Goal: Communication & Community: Share content

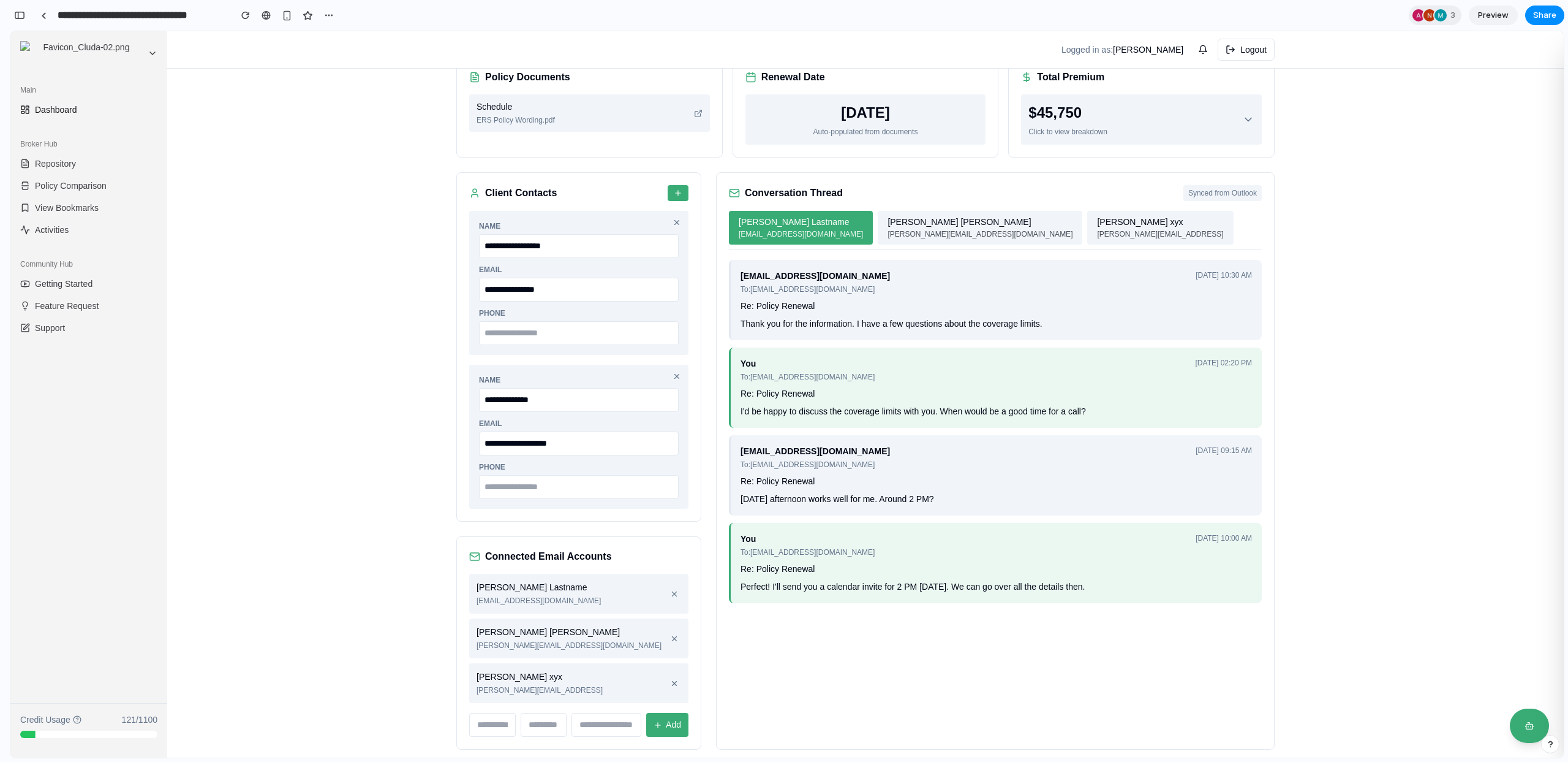
scroll to position [4052, 0]
click at [422, 177] on div "**********" at bounding box center [865, 347] width 1397 height 844
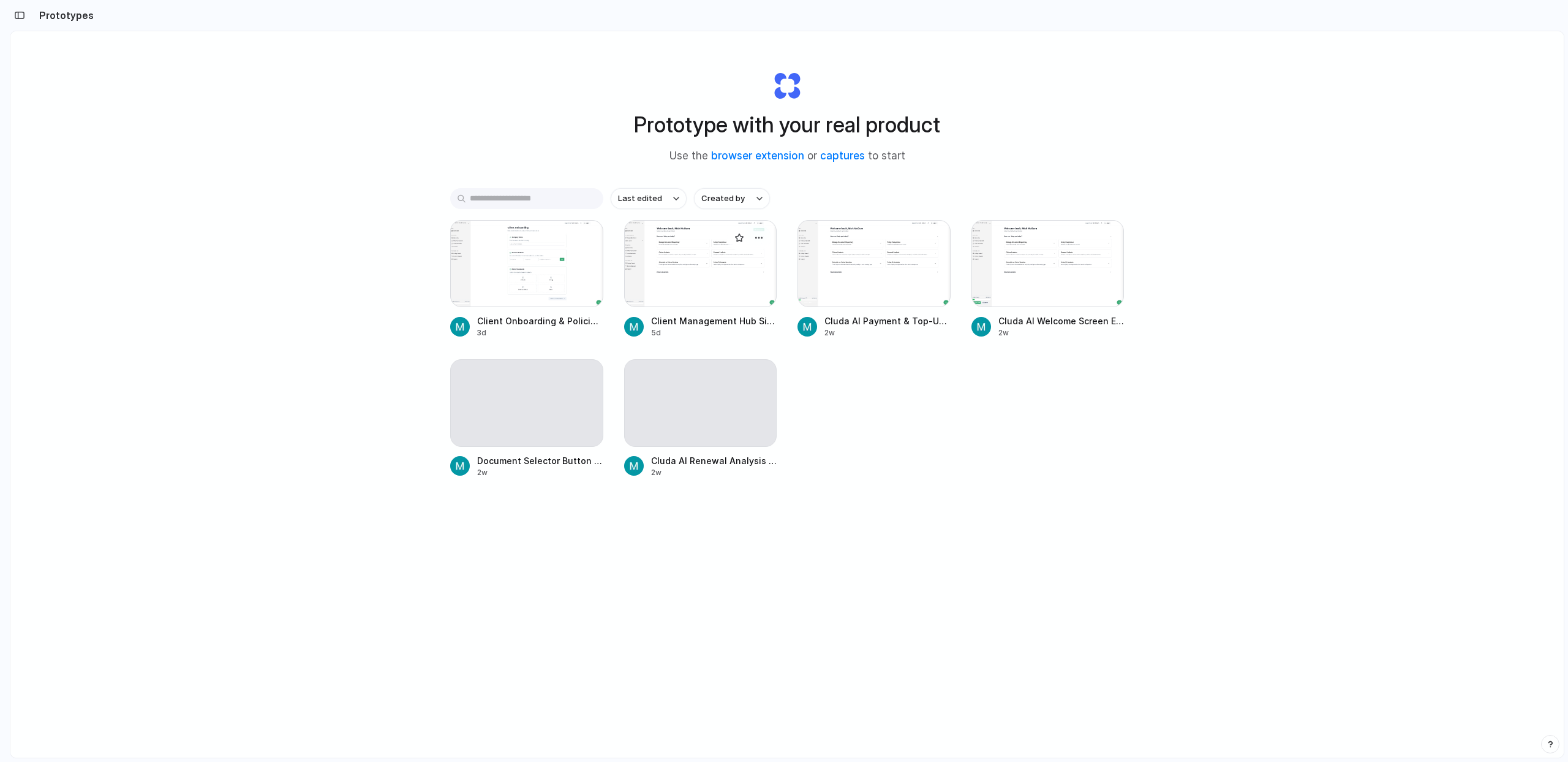
click at [680, 254] on div at bounding box center [701, 263] width 153 height 87
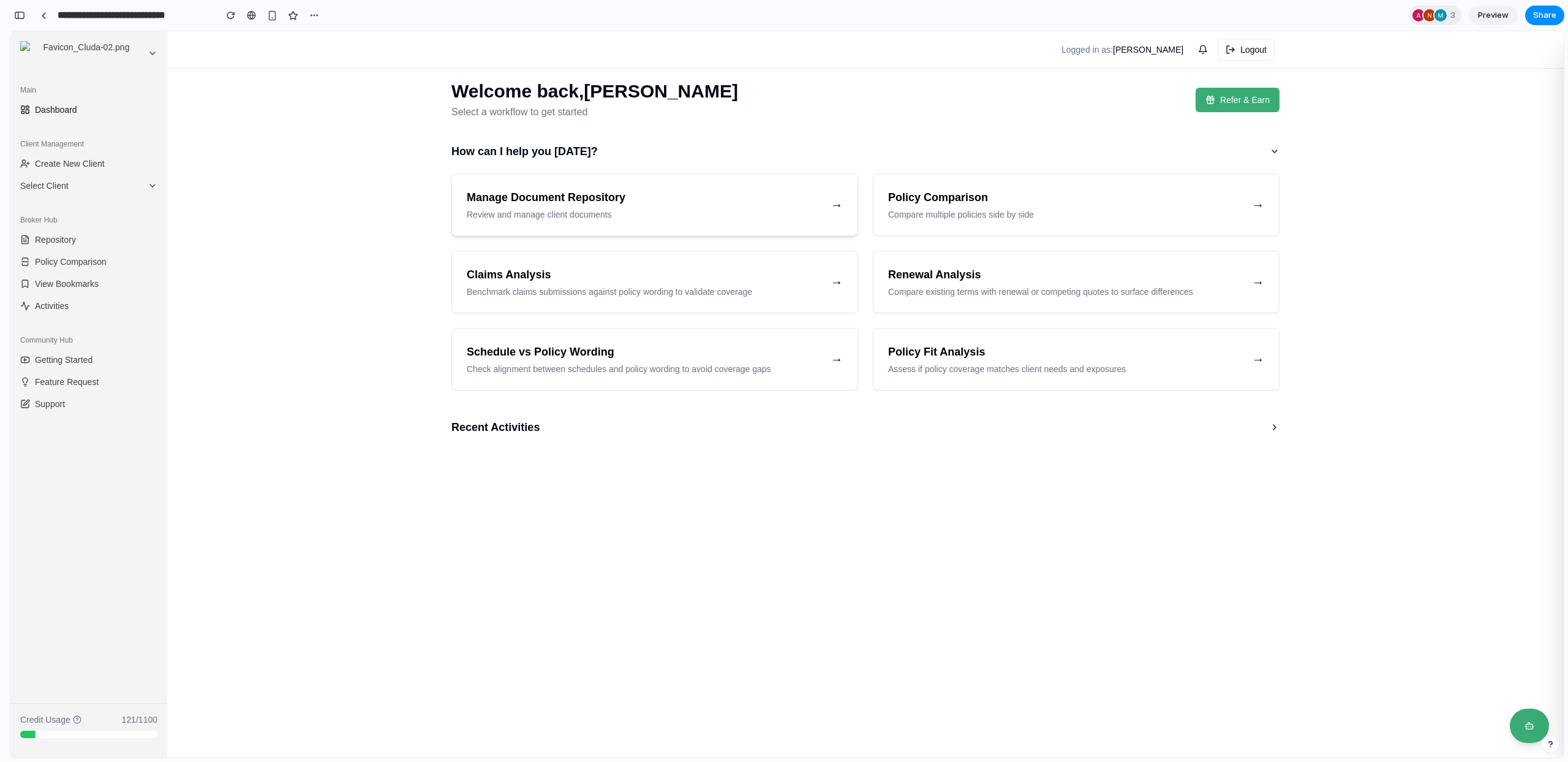
click at [540, 213] on p "Review and manage client documents" at bounding box center [644, 214] width 354 height 12
click at [542, 201] on h3 "Manage Document Repository" at bounding box center [644, 197] width 354 height 17
click at [306, 213] on main "Welcome back, [PERSON_NAME] Select a workflow to get started Refer & Earn How c…" at bounding box center [865, 394] width 1397 height 726
click at [86, 191] on span "Select Client" at bounding box center [81, 185] width 123 height 12
click at [59, 227] on button "Acme Corporation" at bounding box center [88, 225] width 147 height 17
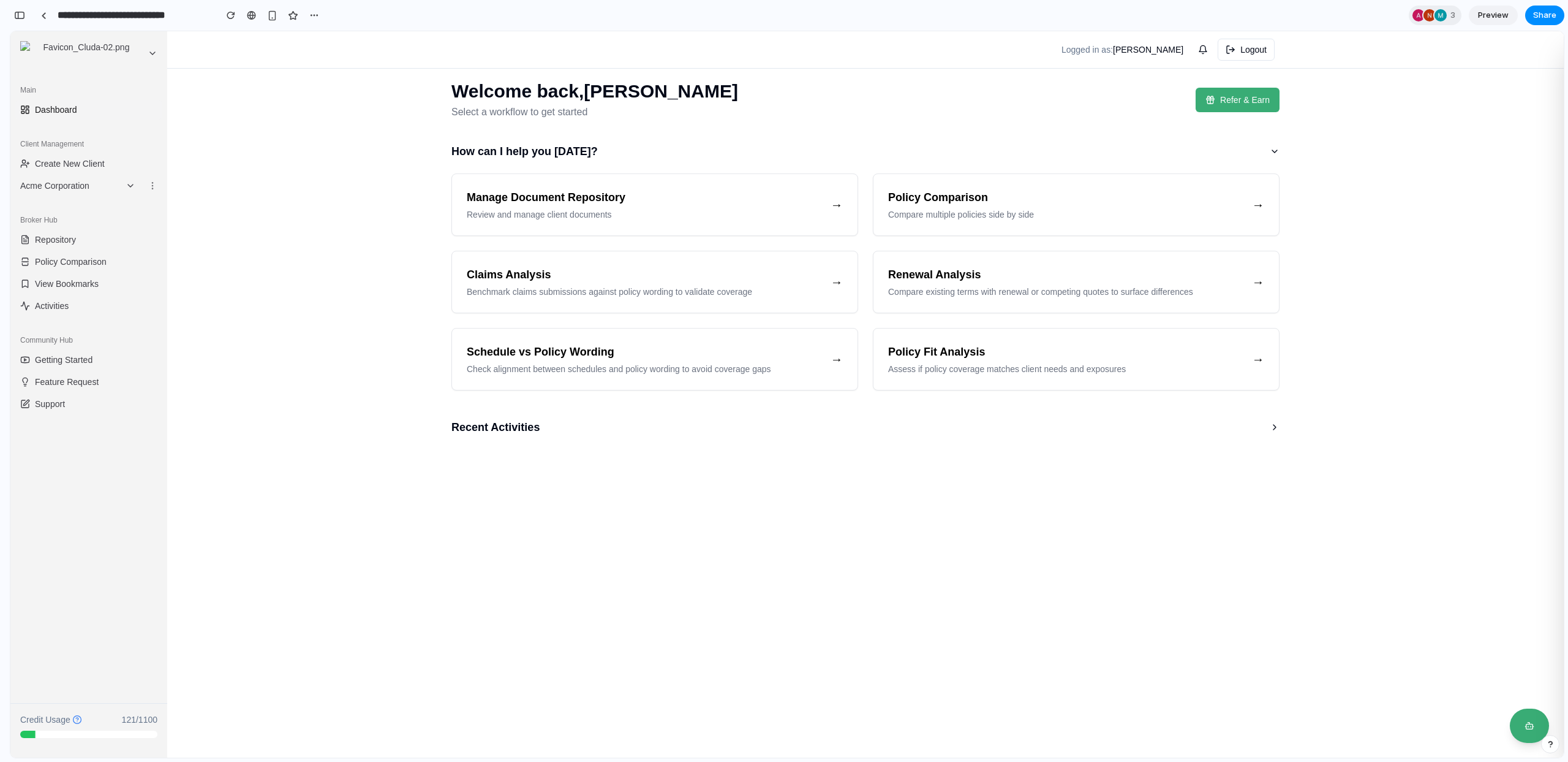
click at [294, 227] on main "Welcome back, [PERSON_NAME] Select a workflow to get started Refer & Earn How c…" at bounding box center [865, 394] width 1397 height 726
click at [542, 193] on h3 "Manage Document Repository" at bounding box center [644, 197] width 354 height 17
click at [377, 199] on main "Welcome back, [PERSON_NAME] Select a workflow to get started Refer & Earn How c…" at bounding box center [865, 394] width 1397 height 726
click at [89, 163] on span "Create New Client" at bounding box center [70, 163] width 70 height 12
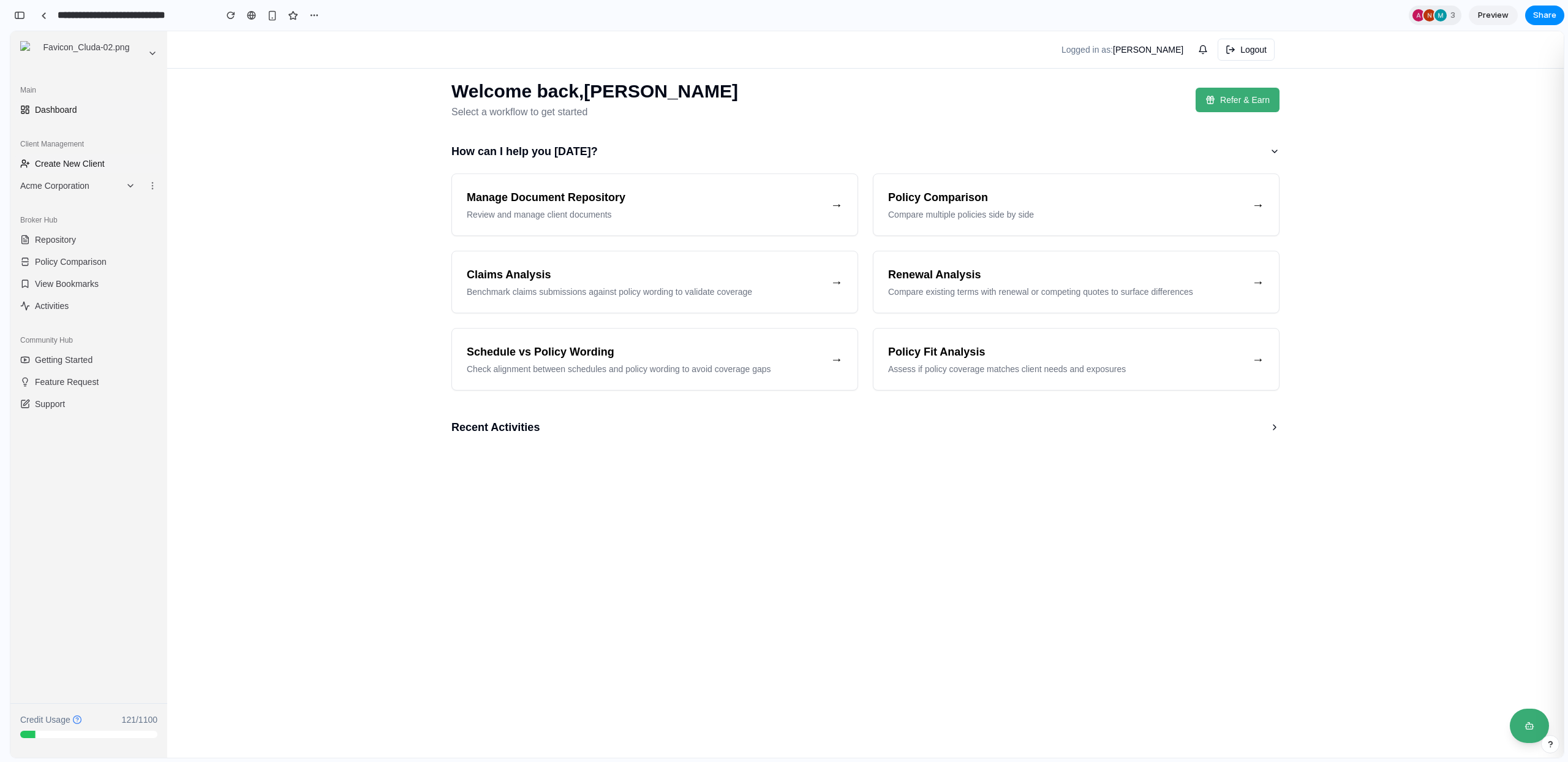
click at [89, 163] on span "Create New Client" at bounding box center [70, 163] width 70 height 12
click at [398, 243] on main "Welcome back, [PERSON_NAME] Select a workflow to get started Refer & Earn How c…" at bounding box center [865, 394] width 1397 height 726
click at [1555, 15] on span "Share" at bounding box center [1545, 15] width 23 height 12
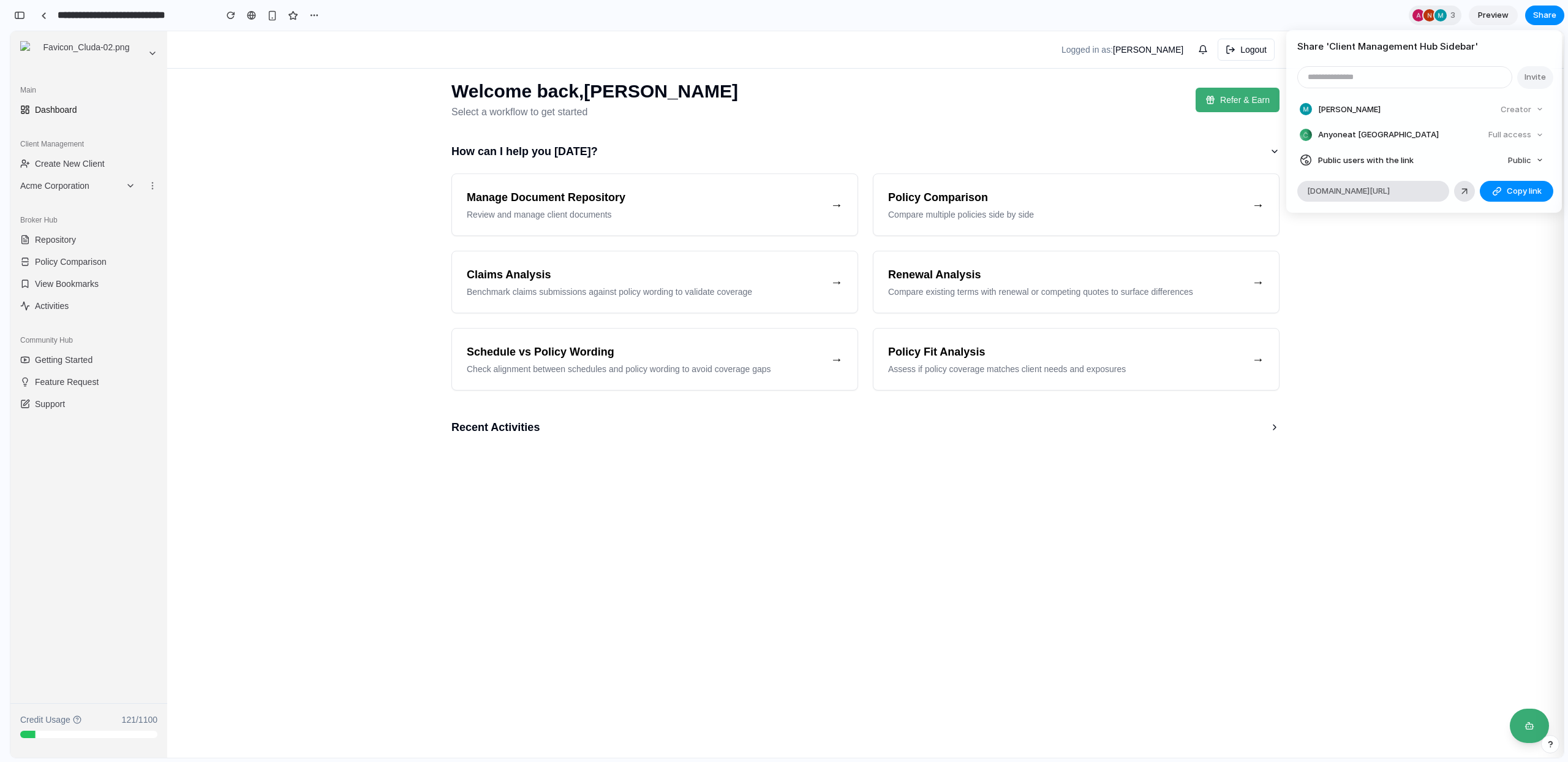
click at [1552, 14] on div "Share ' Client Management Hub Sidebar ' Invite [PERSON_NAME] Creator Anyone at …" at bounding box center [784, 381] width 1568 height 762
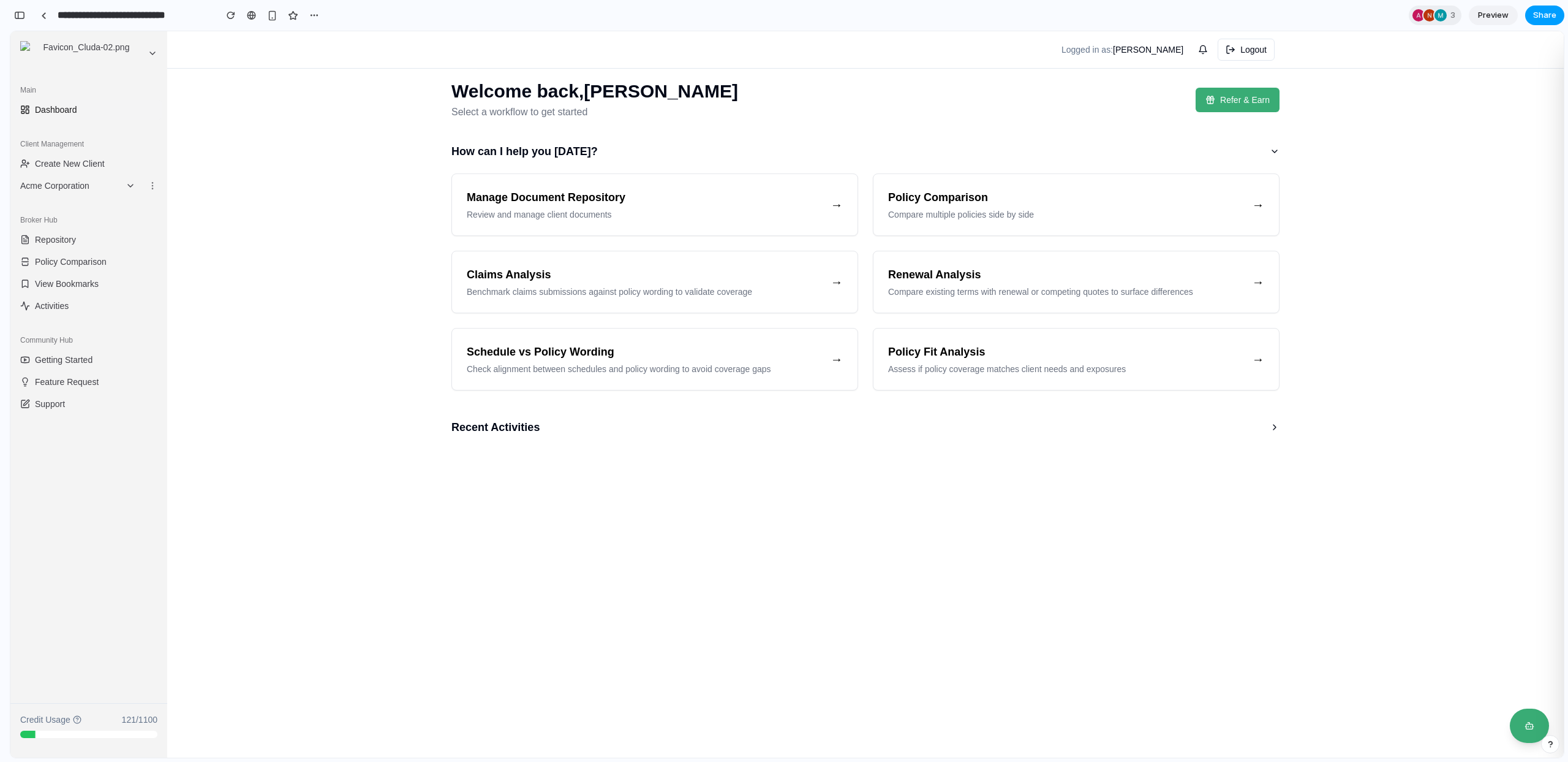
click at [1542, 15] on span "Share" at bounding box center [1545, 15] width 23 height 12
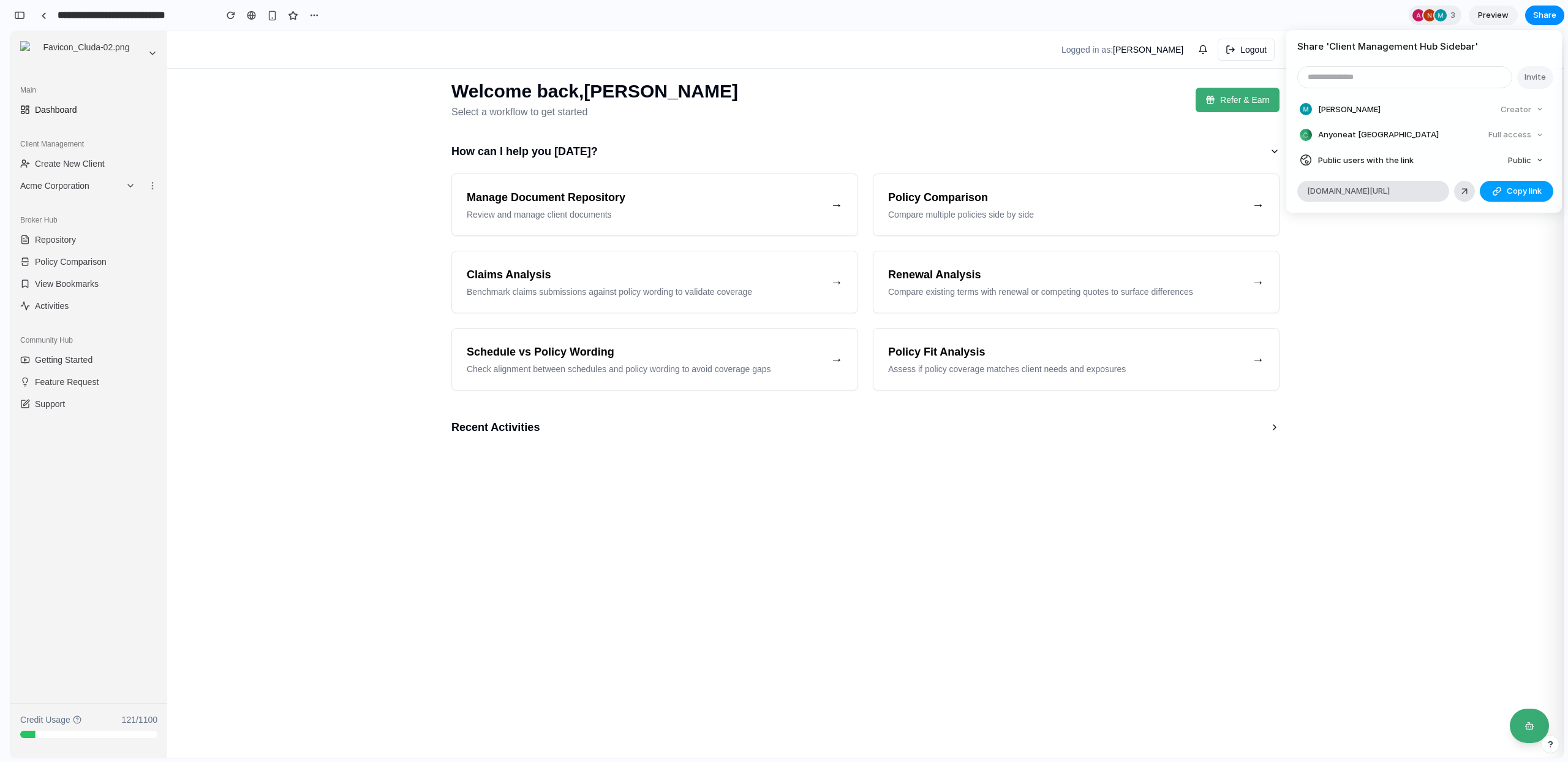
click at [1512, 186] on span "Copy link" at bounding box center [1524, 191] width 35 height 12
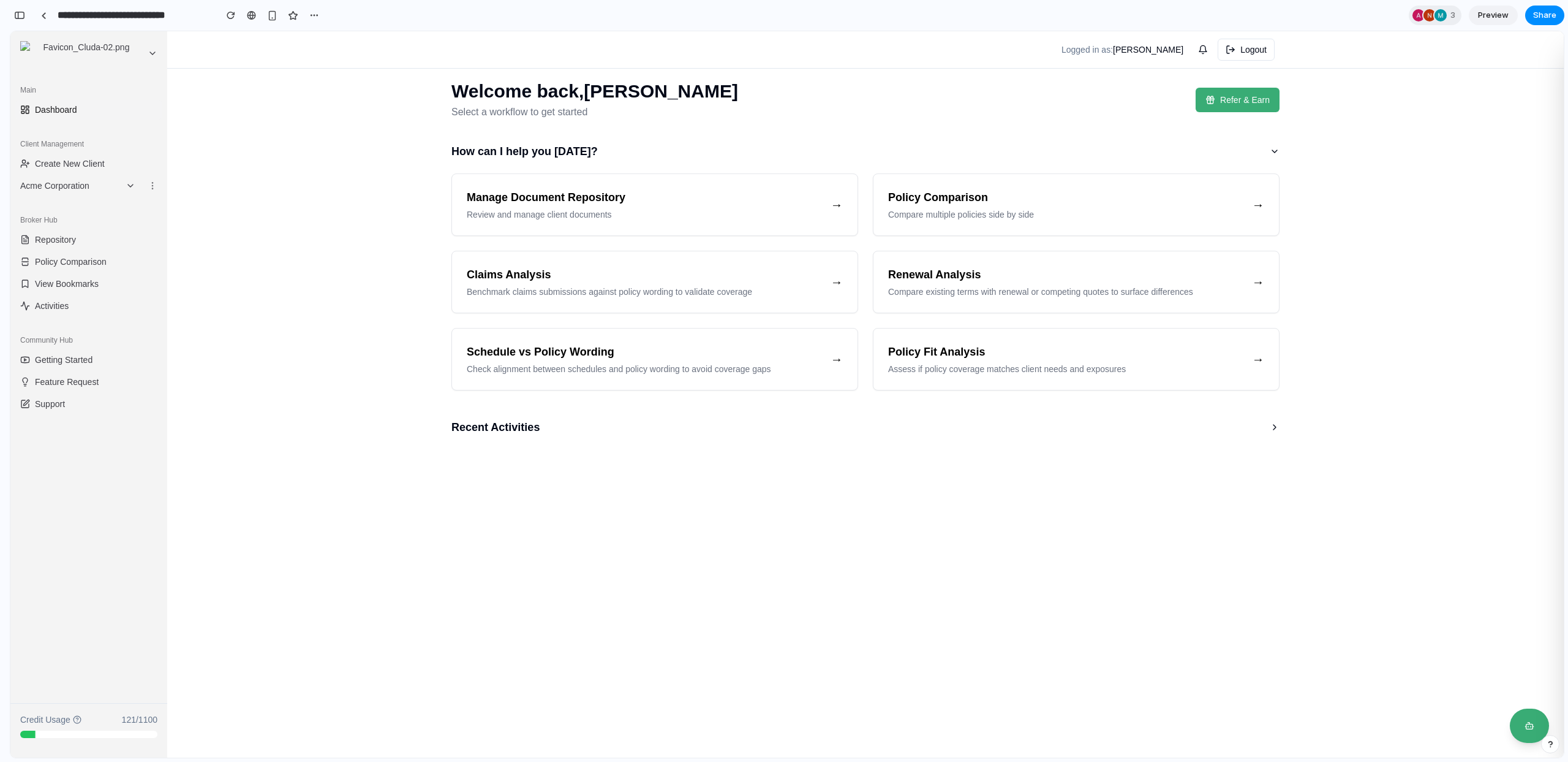
click at [326, 458] on div "Share ' Client Management Hub Sidebar ' Invite [PERSON_NAME] Creator Anyone at …" at bounding box center [784, 381] width 1568 height 762
